Goal: Information Seeking & Learning: Learn about a topic

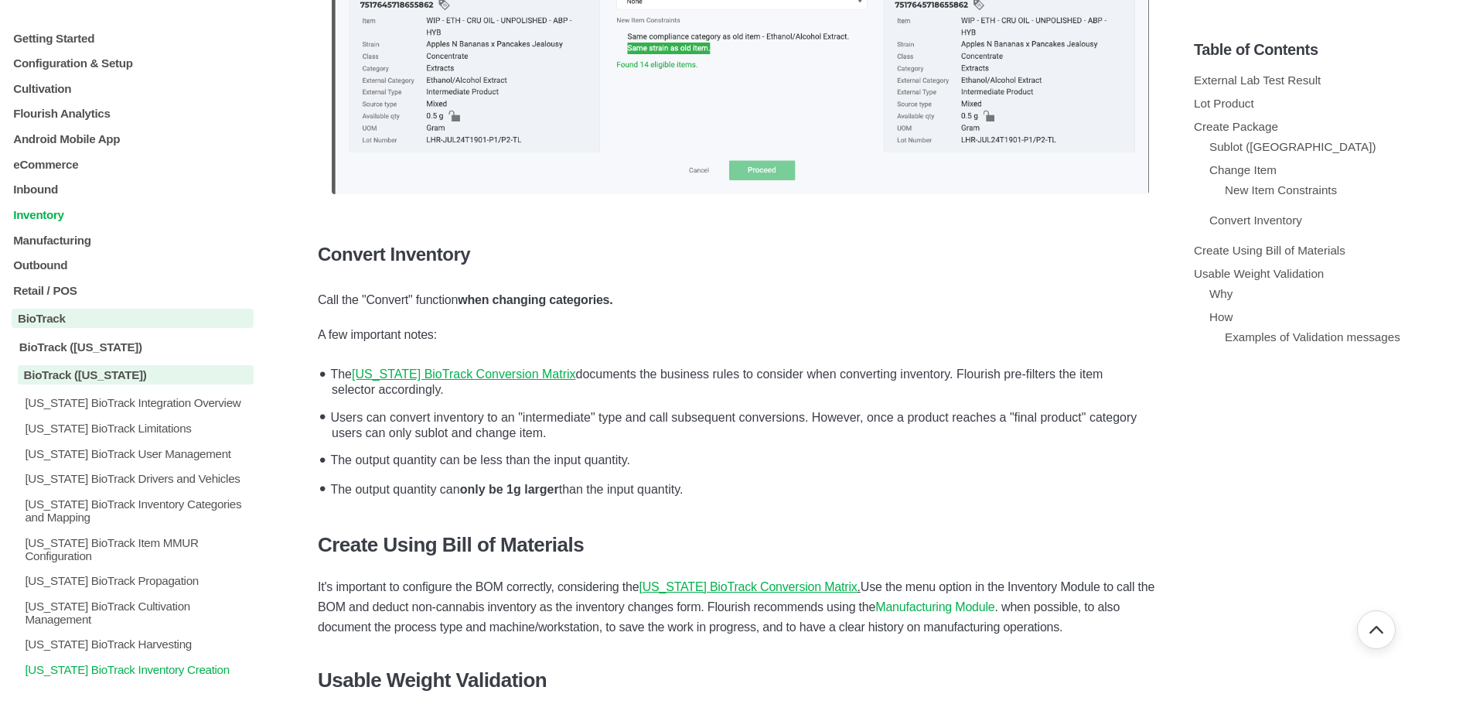
scroll to position [3171, 0]
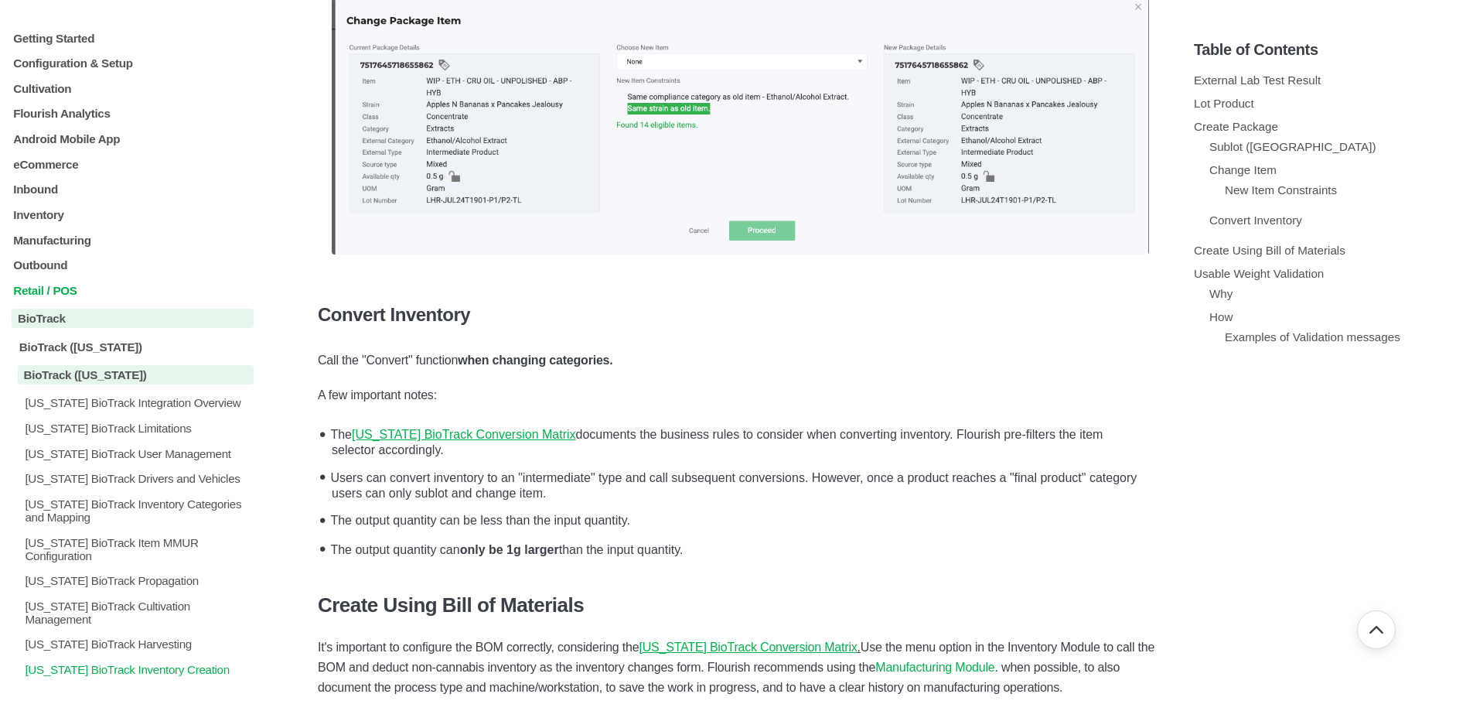
click at [56, 288] on p "Retail / POS" at bounding box center [133, 289] width 242 height 13
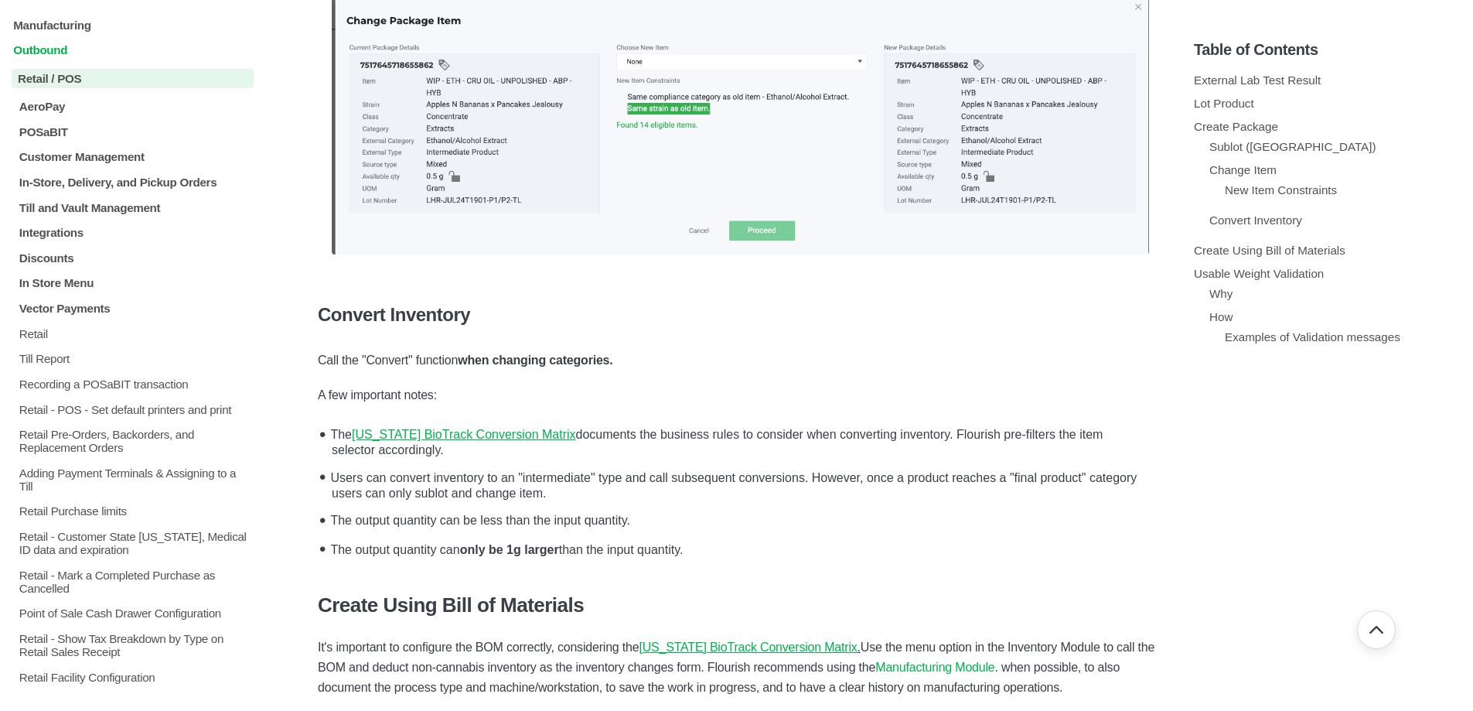
scroll to position [232, 0]
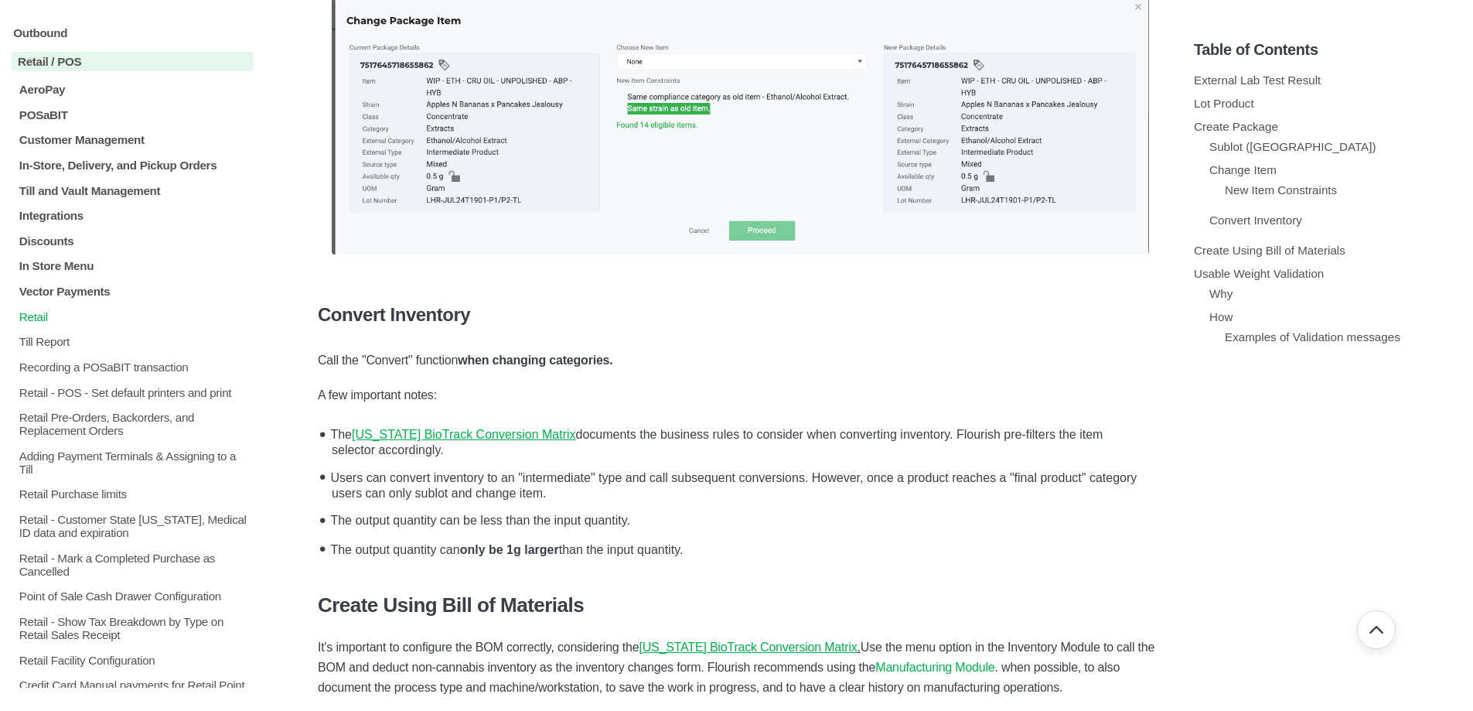
click at [35, 320] on p "Retail" at bounding box center [136, 315] width 236 height 13
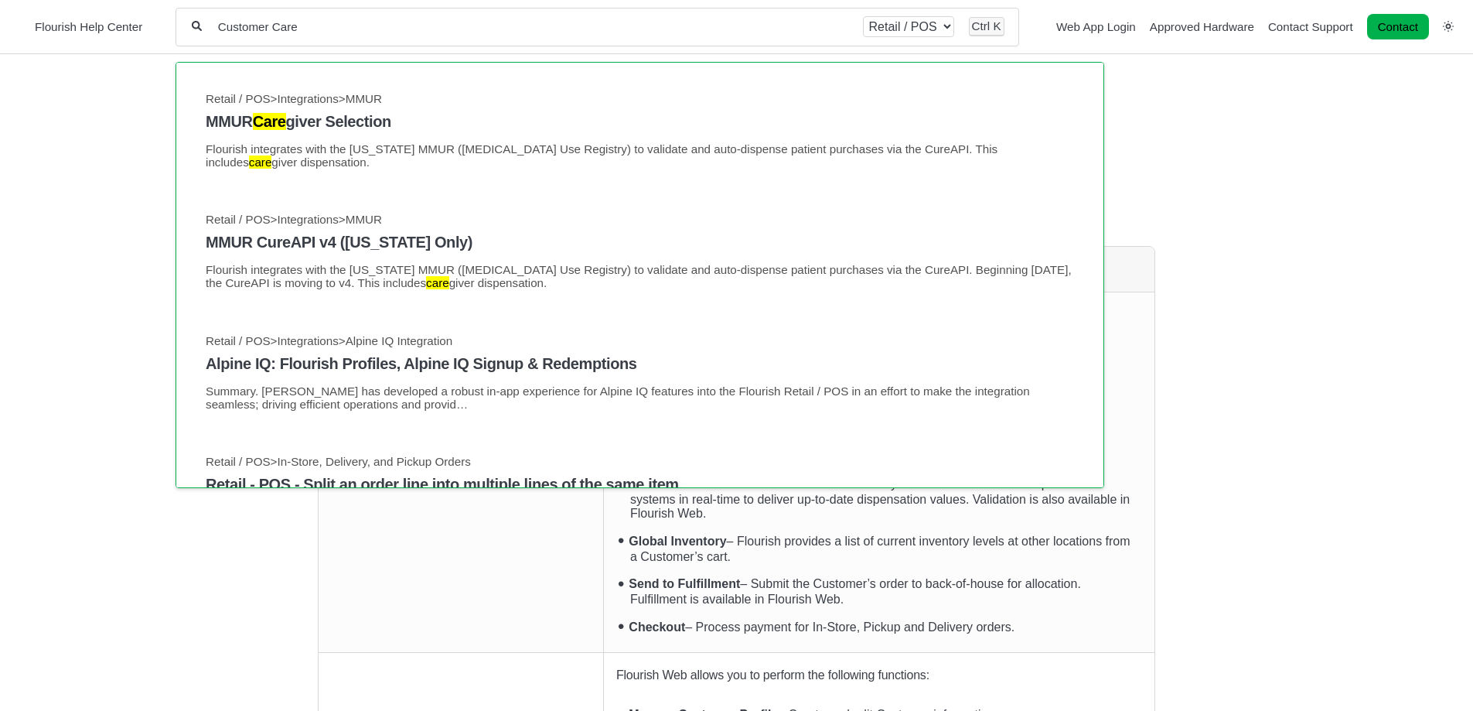
type input "Customer Care"
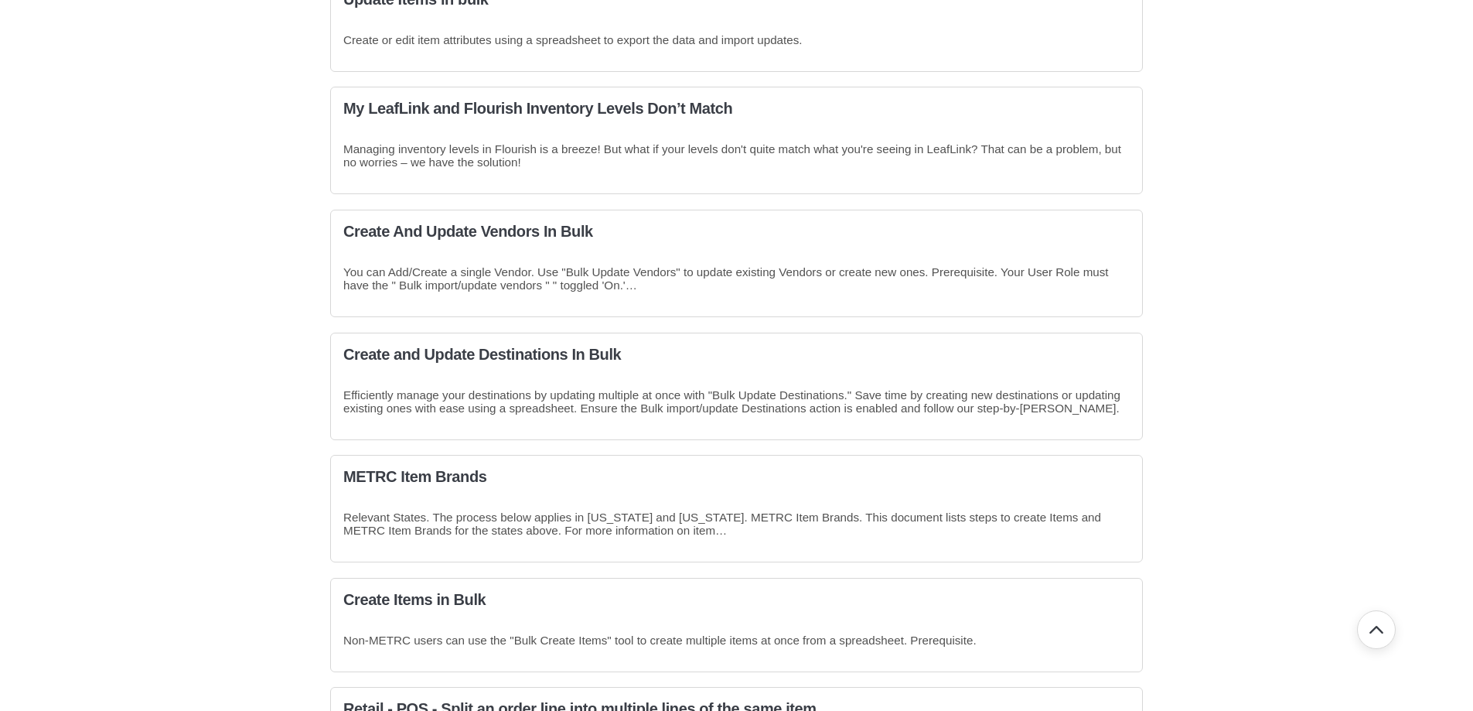
scroll to position [634, 0]
